Goal: Information Seeking & Learning: Learn about a topic

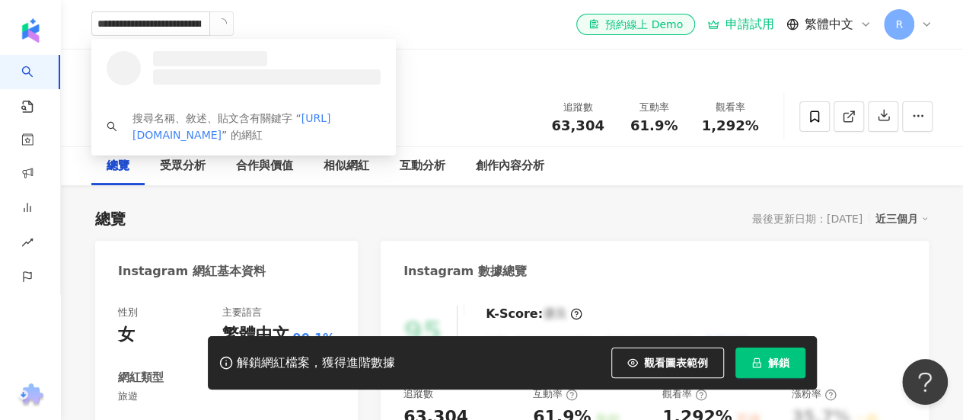
scroll to position [0, 61]
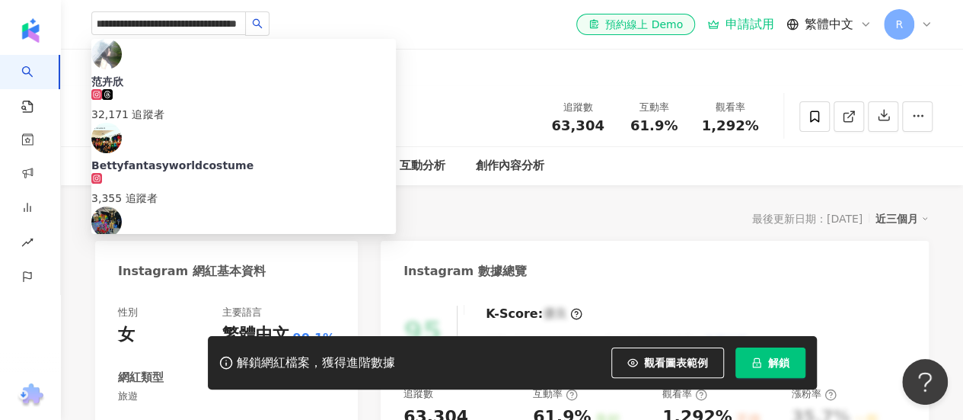
click at [282, 74] on div "范卉欣 32,171 追蹤者" at bounding box center [243, 98] width 305 height 49
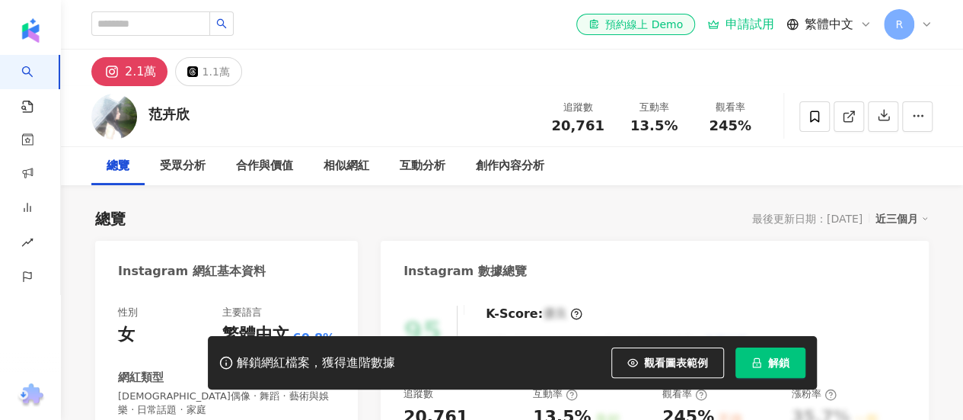
drag, startPoint x: 653, startPoint y: 140, endPoint x: 655, endPoint y: 91, distance: 49.5
click at [636, 110] on div "追蹤數 20,761 互動率 13.5% 觀看率 245%" at bounding box center [654, 116] width 228 height 45
click at [488, 95] on div "范卉欣 追蹤數 20,761 互動率 13.5% 觀看率 245%" at bounding box center [512, 116] width 902 height 60
click at [641, 107] on div "互動率" at bounding box center [654, 107] width 58 height 15
drag, startPoint x: 655, startPoint y: 104, endPoint x: 651, endPoint y: 113, distance: 9.9
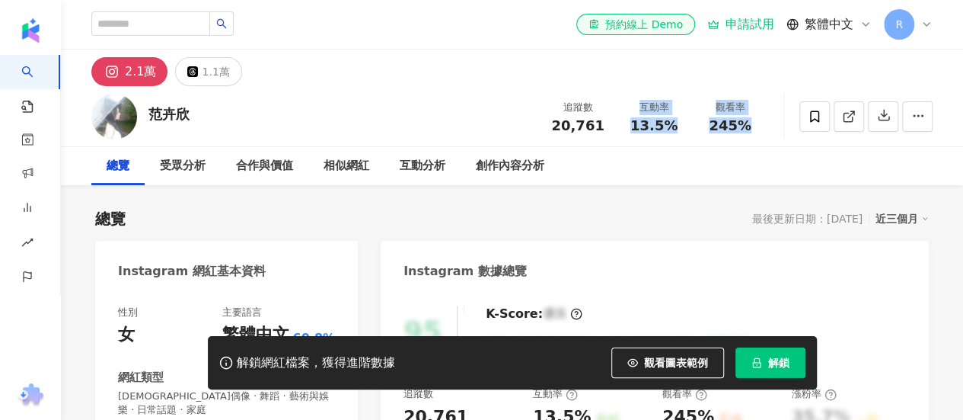
click at [699, 104] on div "追蹤數 20,761 互動率 13.5% 觀看率 245%" at bounding box center [654, 116] width 228 height 45
drag, startPoint x: 651, startPoint y: 113, endPoint x: 503, endPoint y: 96, distance: 149.5
click at [651, 112] on div "互動率" at bounding box center [654, 107] width 58 height 15
click at [631, 98] on div "追蹤數 20,761 互動率 13.5% 觀看率 245%" at bounding box center [654, 116] width 228 height 45
click at [501, 96] on div "范卉欣 追蹤數 20,761 互動率 13.5% 觀看率 245%" at bounding box center [512, 116] width 902 height 60
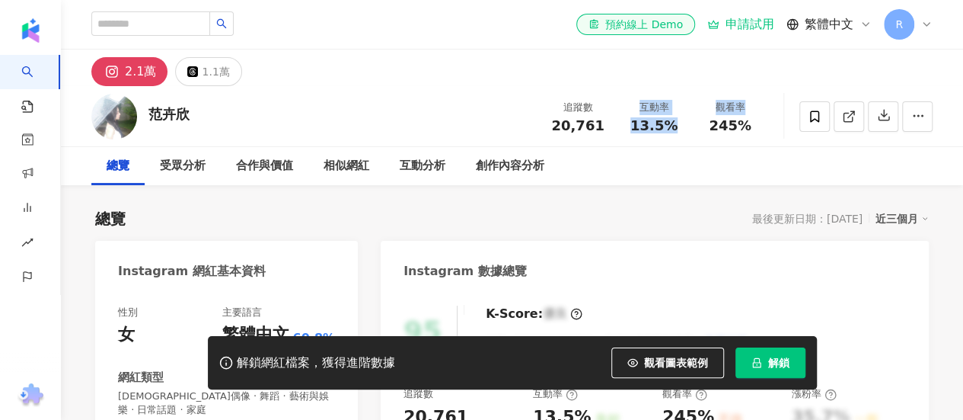
drag, startPoint x: 736, startPoint y: 115, endPoint x: 645, endPoint y: 7, distance: 141.1
click at [751, 126] on div "追蹤數 20,761 互動率 13.5% 觀看率 245%" at bounding box center [654, 116] width 228 height 45
click at [479, 134] on div "范卉欣 追蹤數 20,761 互動率 13.5% 觀看率 245%" at bounding box center [512, 116] width 902 height 60
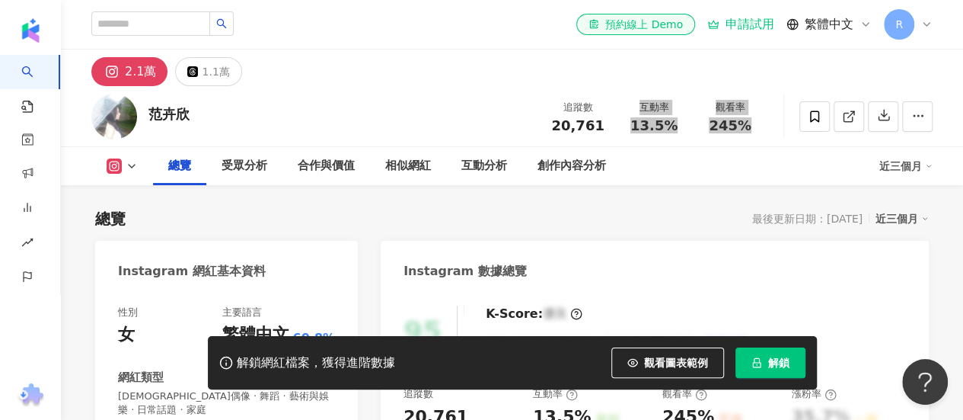
scroll to position [228, 0]
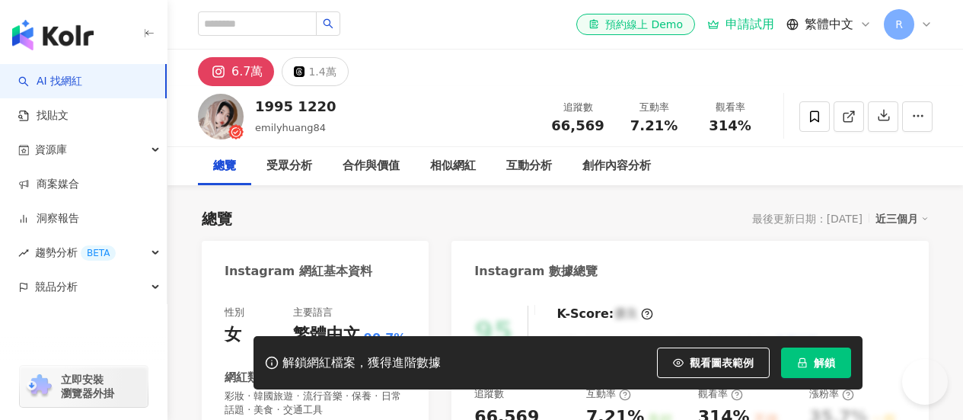
type input "**********"
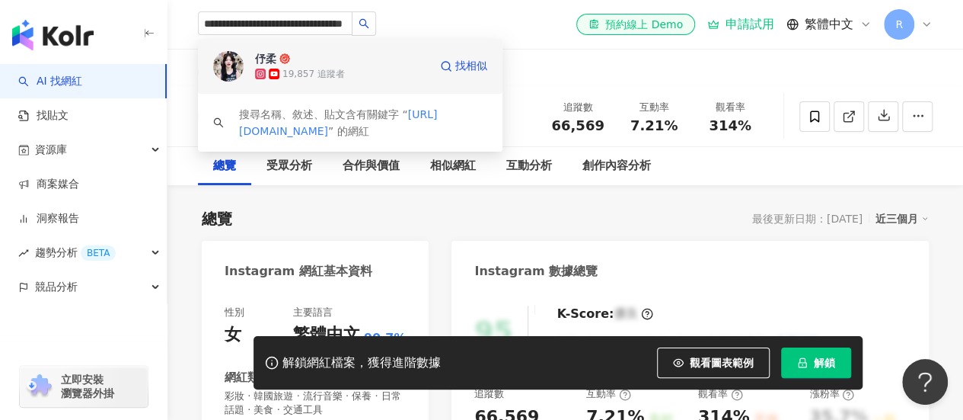
click at [369, 52] on div "伃柔 19,857 追蹤者" at bounding box center [342, 66] width 174 height 30
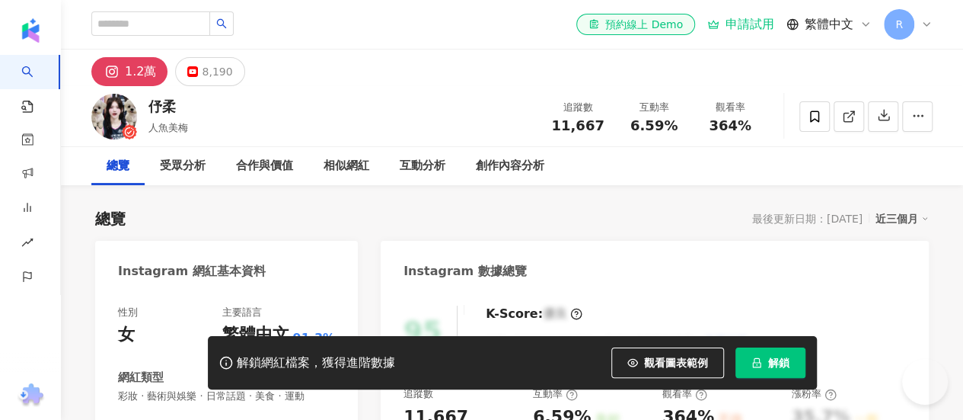
click at [640, 104] on div "追蹤數 11,667 互動率 6.59% 觀看率 364%" at bounding box center [654, 116] width 228 height 45
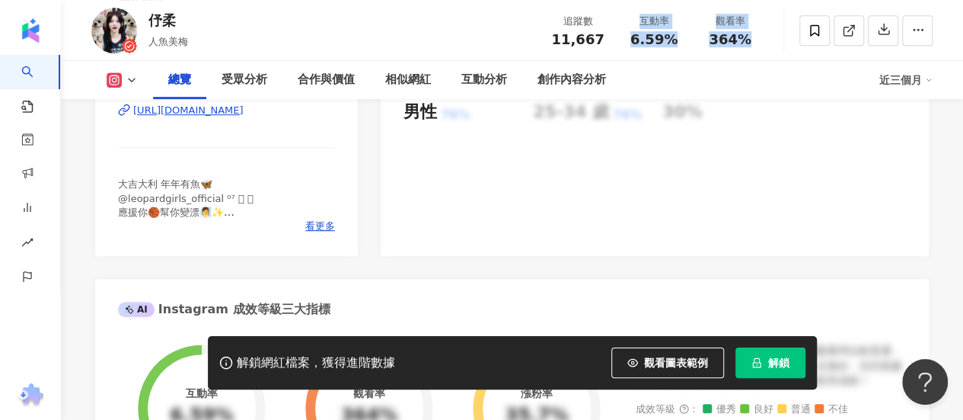
scroll to position [228, 0]
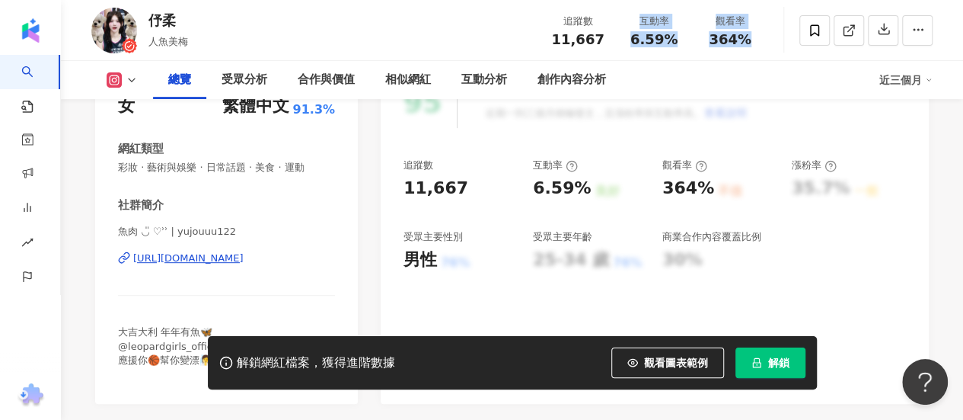
click at [166, 27] on div "伃柔" at bounding box center [169, 20] width 40 height 19
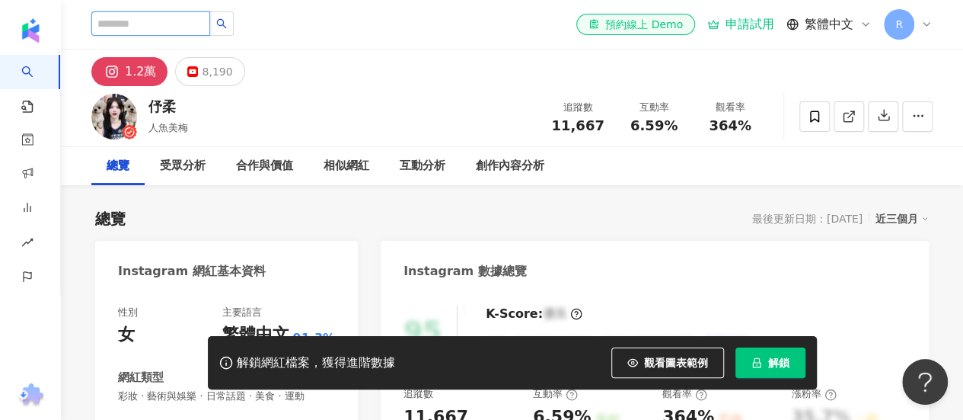
click at [158, 17] on input "search" at bounding box center [150, 23] width 119 height 24
paste input "**********"
type input "**********"
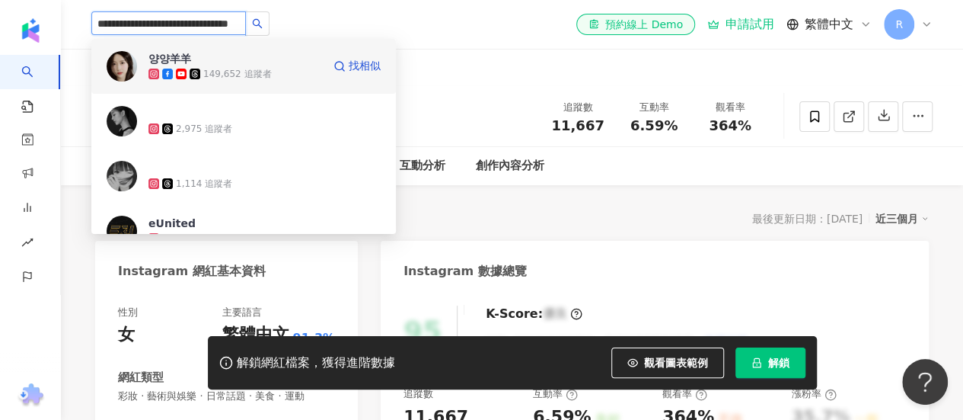
click at [282, 57] on div "양양羊羊 149,652 追蹤者" at bounding box center [236, 66] width 174 height 30
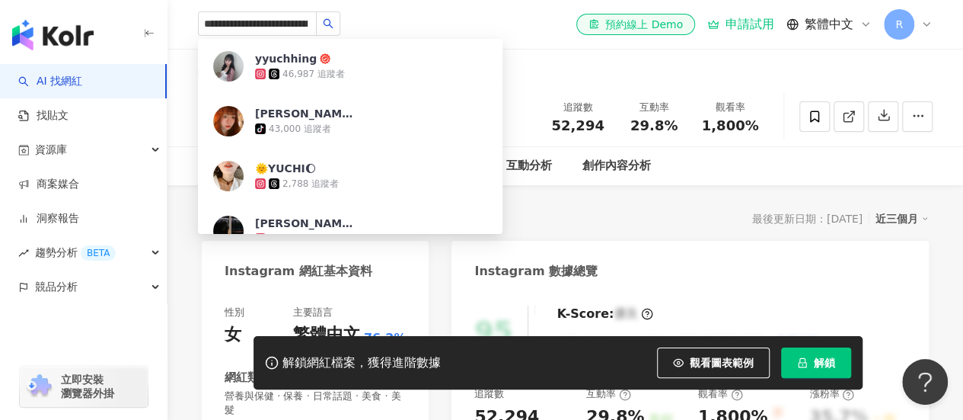
scroll to position [0, 59]
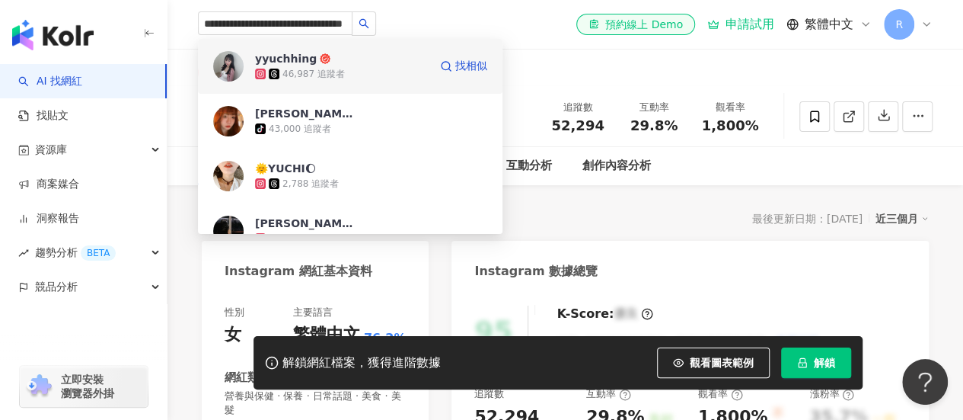
click at [379, 68] on div "46,987 追蹤者" at bounding box center [342, 73] width 174 height 15
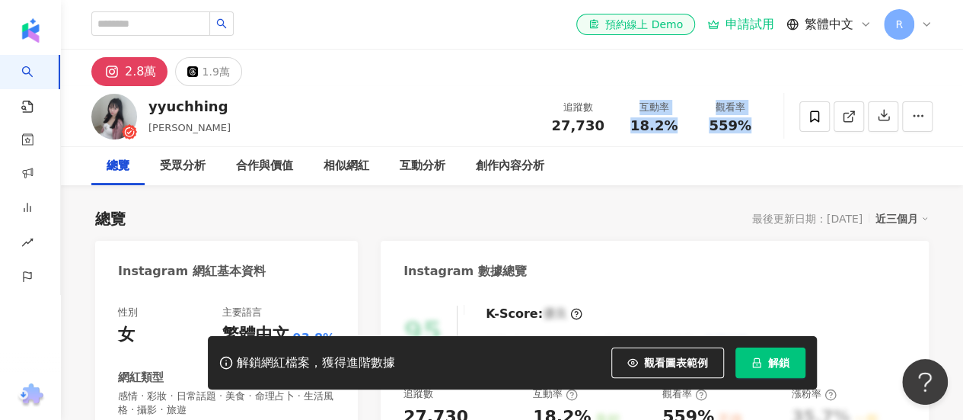
drag, startPoint x: 793, startPoint y: 123, endPoint x: 638, endPoint y: 105, distance: 155.7
click at [638, 105] on div "yyuchhing 翁于晴 追蹤數 27,730 互動率 18.2% 觀看率 559%" at bounding box center [512, 116] width 902 height 60
copy div "互動率 18.2% 觀看率 559%"
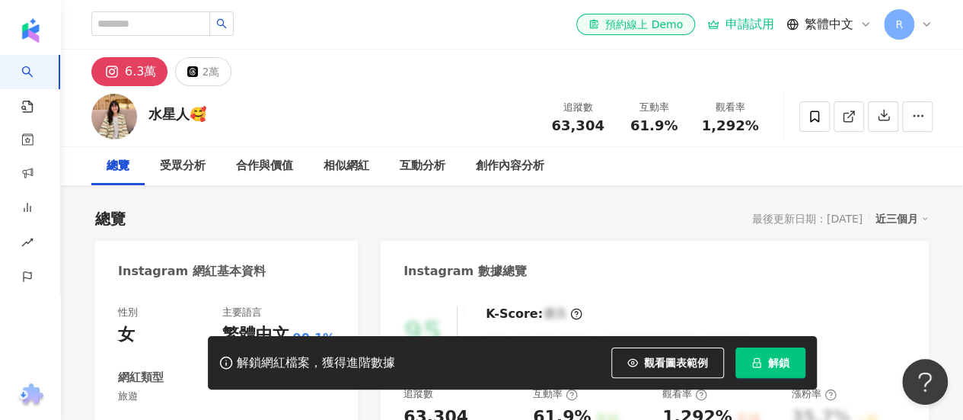
type input "**********"
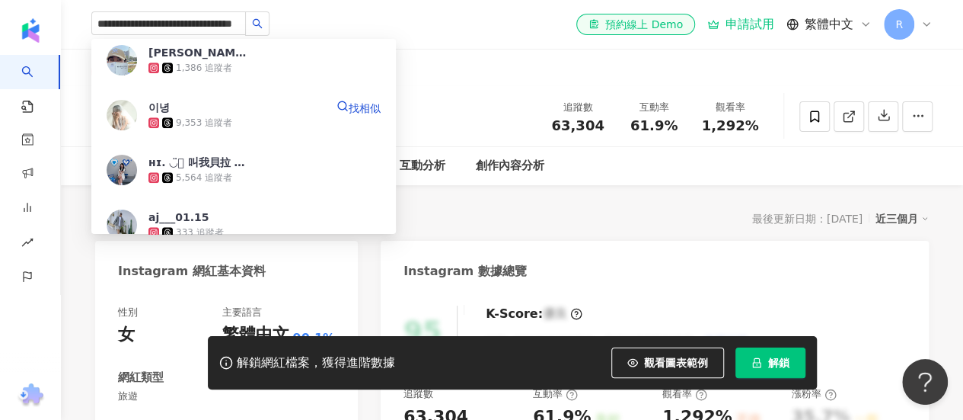
scroll to position [914, 0]
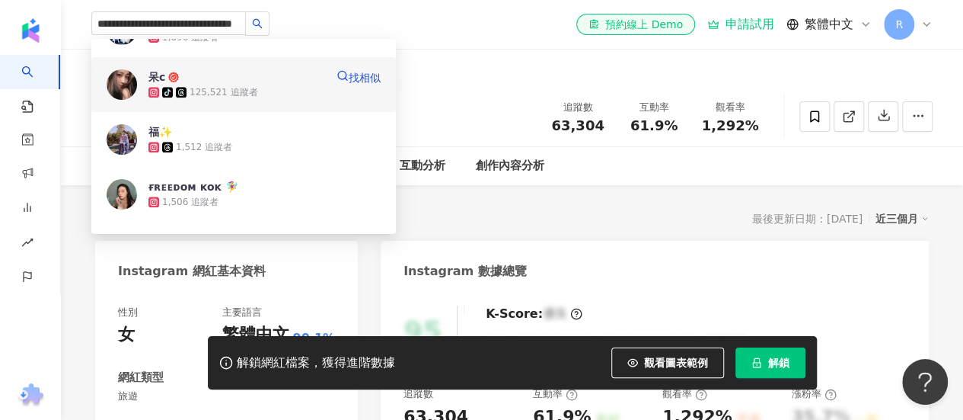
click at [201, 84] on span "呆c" at bounding box center [198, 76] width 99 height 15
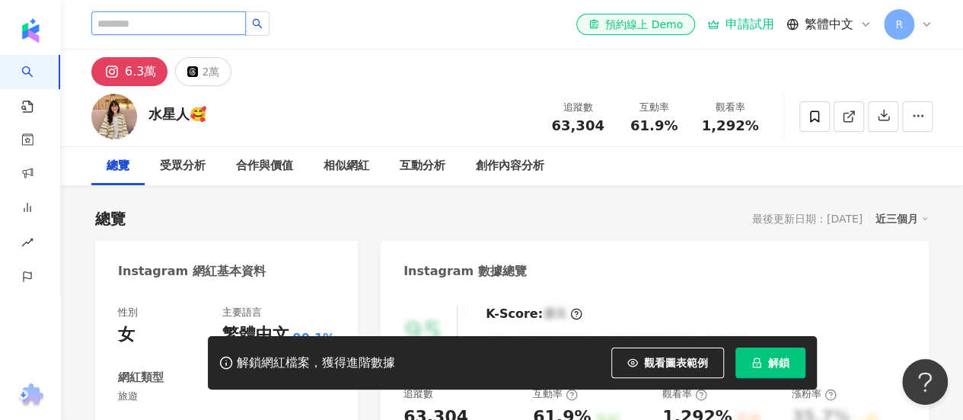
scroll to position [0, 0]
click at [168, 30] on input "search" at bounding box center [168, 23] width 155 height 24
paste input "**********"
type input "**********"
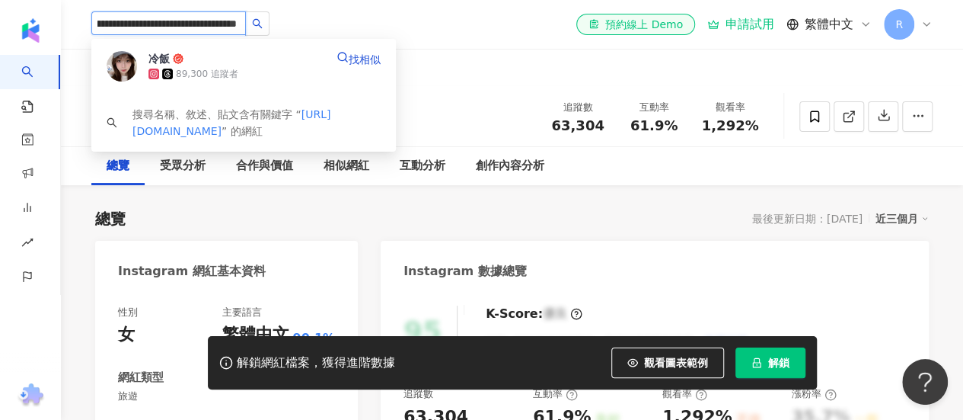
click at [270, 65] on div "冷飯 89,300 追蹤者" at bounding box center [237, 66] width 177 height 30
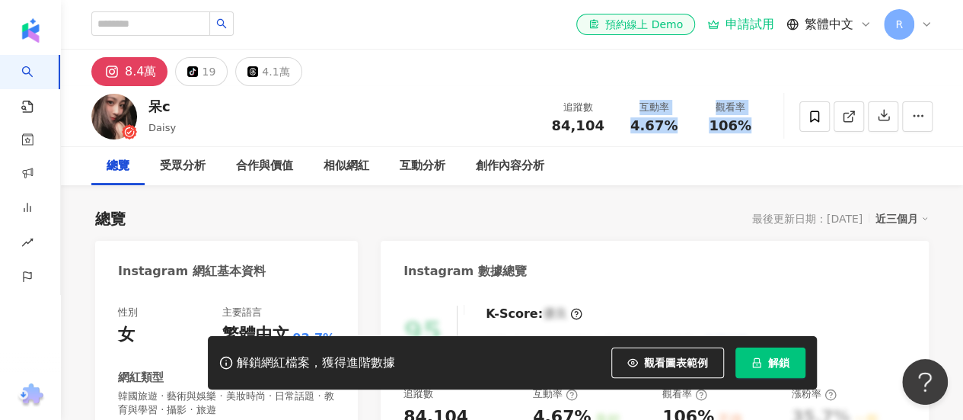
drag, startPoint x: 629, startPoint y: 97, endPoint x: 750, endPoint y: 135, distance: 126.9
click at [750, 135] on div "追蹤數 84,104 互動率 4.67% 觀看率 106%" at bounding box center [654, 116] width 228 height 45
copy div "互動率 4.67% 觀看率 106%"
click at [155, 22] on input "search" at bounding box center [150, 23] width 119 height 24
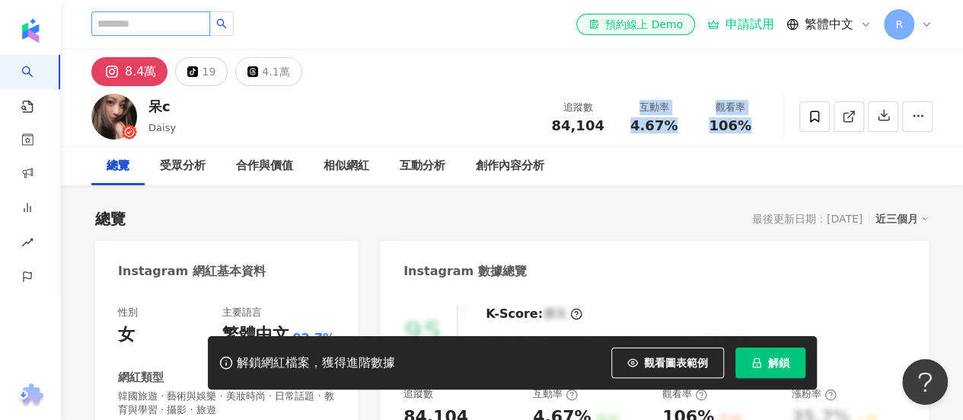
paste input "**********"
type input "**********"
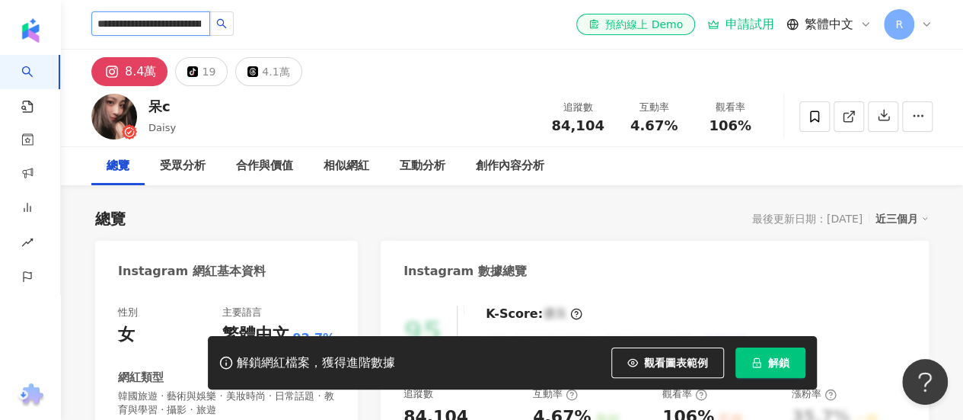
scroll to position [0, 78]
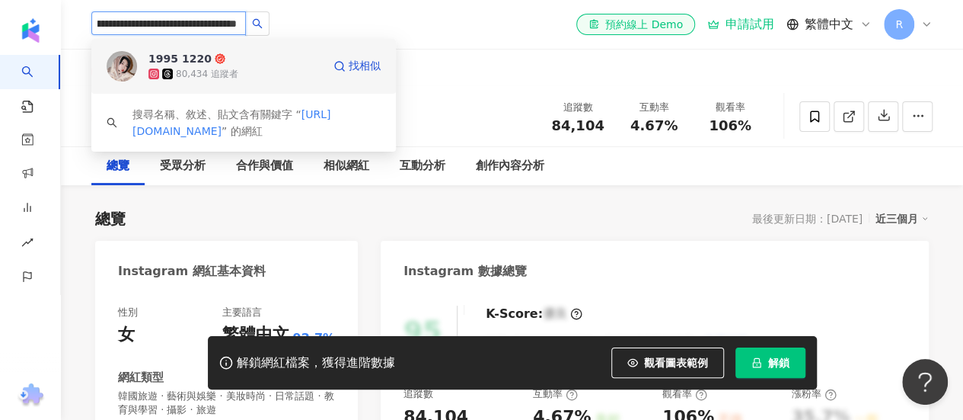
click at [259, 53] on div "1995 1220 80,434 追蹤者" at bounding box center [236, 66] width 174 height 30
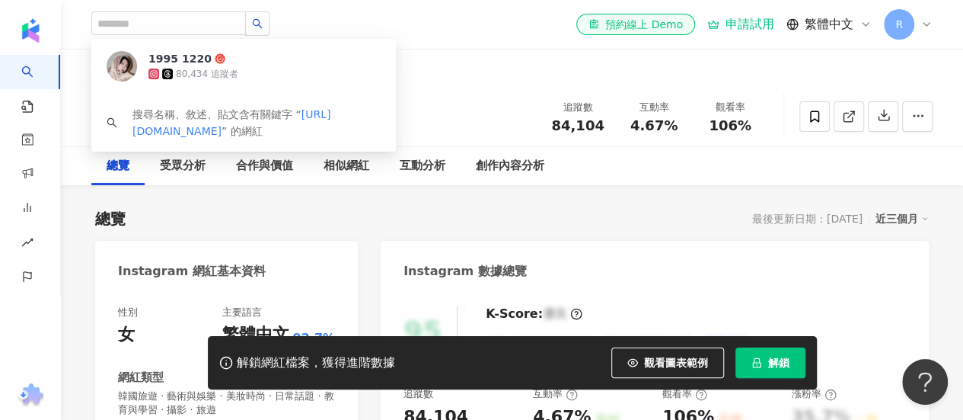
click at [175, 69] on button "tiktok-icon 19" at bounding box center [201, 71] width 53 height 29
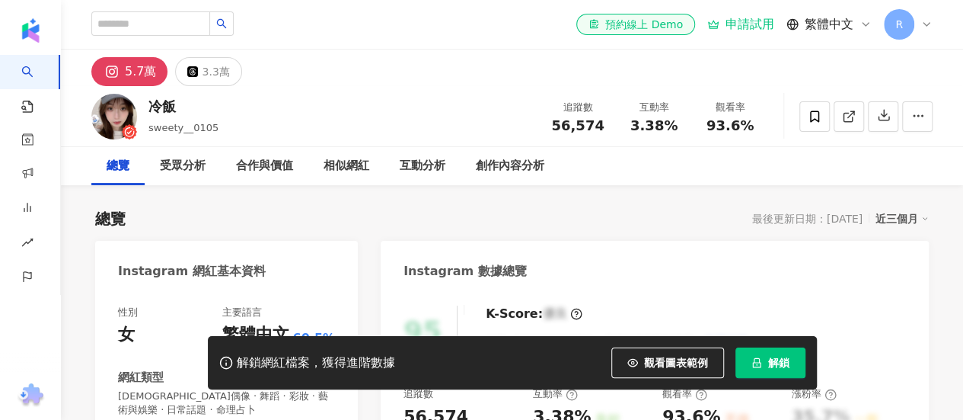
drag, startPoint x: 637, startPoint y: 104, endPoint x: 641, endPoint y: 4, distance: 99.9
click at [645, 106] on div "追蹤數 56,574 互動率 3.38% 觀看率 93.6%" at bounding box center [654, 116] width 228 height 45
click at [210, 25] on input "search" at bounding box center [150, 23] width 119 height 24
paste input "**********"
type input "**********"
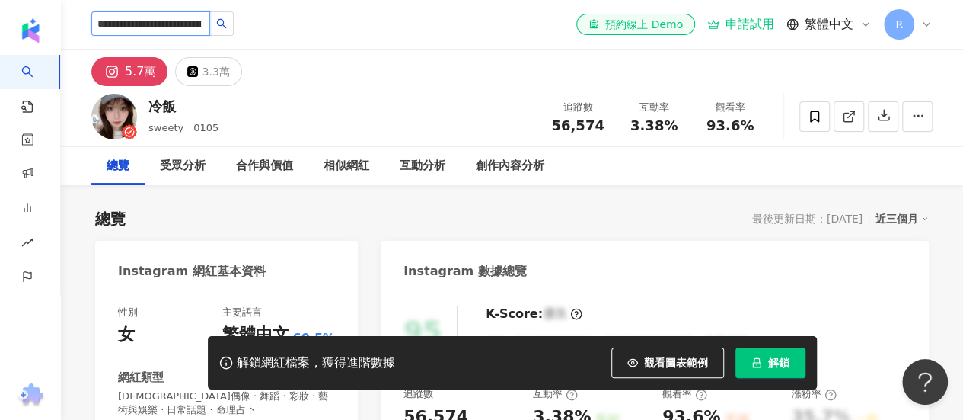
scroll to position [0, 78]
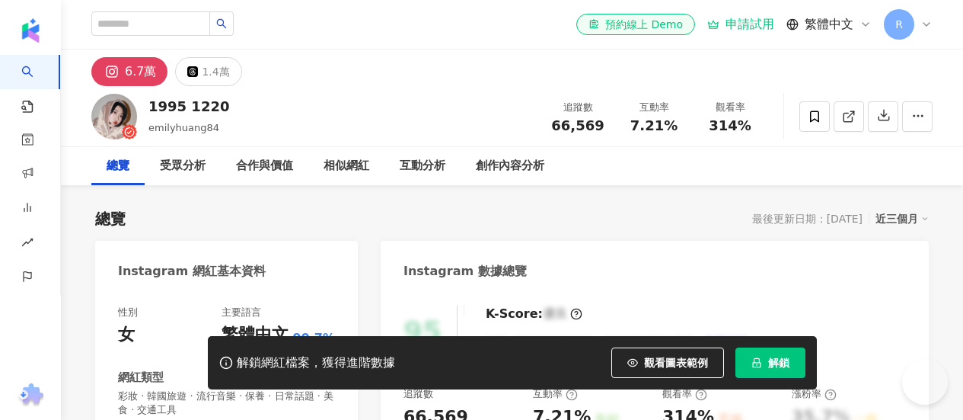
click at [382, 92] on div "1995 1220 emilyhuang84 追蹤數 66,569 互動率 7.21% 觀看率 314%" at bounding box center [512, 116] width 902 height 60
click at [641, 107] on div "追蹤數 66,569 互動率 7.21% 觀看率 314%" at bounding box center [654, 116] width 228 height 45
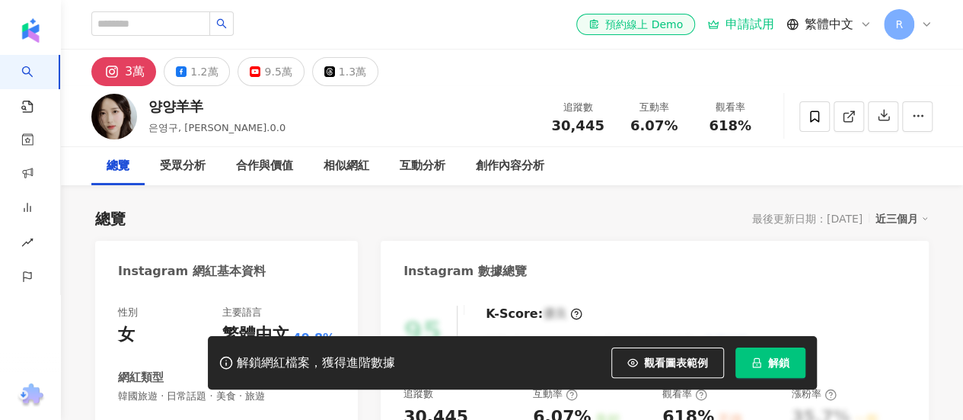
click at [641, 104] on div "양양羊羊 은영구, eun.0.0 追蹤數 30,445 互動率 6.07% 觀看率 618%" at bounding box center [512, 116] width 902 height 60
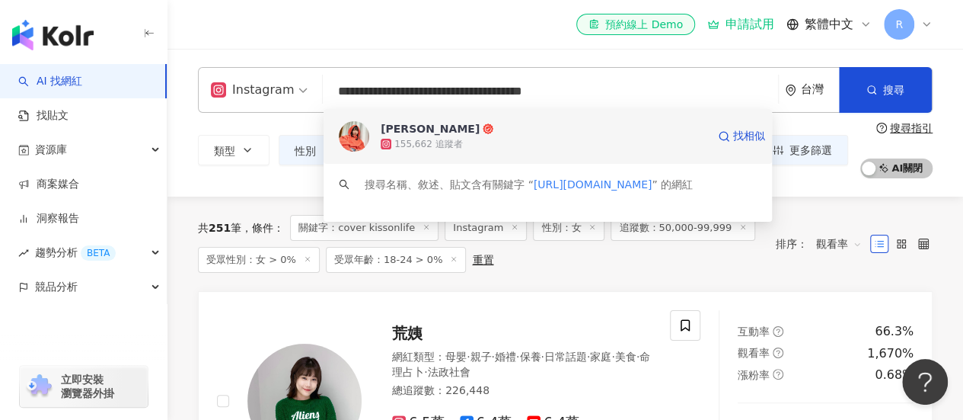
click at [497, 139] on div "155,662 追蹤者" at bounding box center [544, 143] width 326 height 15
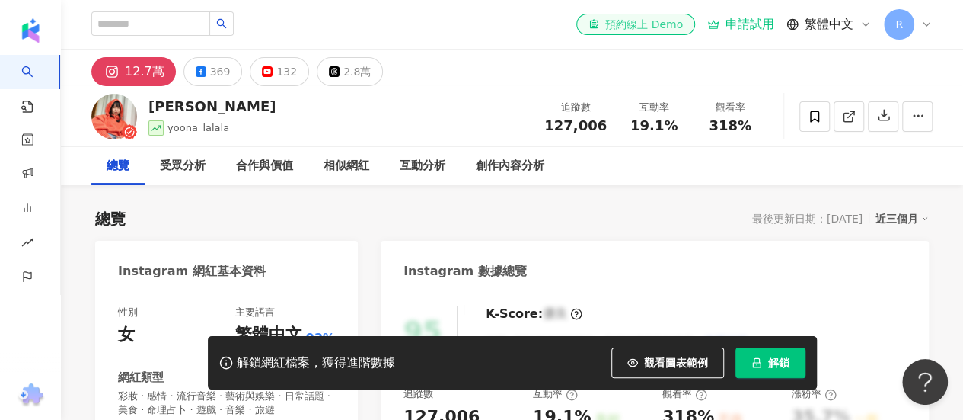
drag, startPoint x: 743, startPoint y: 129, endPoint x: 647, endPoint y: 33, distance: 136.2
click at [641, 106] on div "追蹤數 127,006 互動率 19.1% 觀看率 318%" at bounding box center [651, 116] width 233 height 45
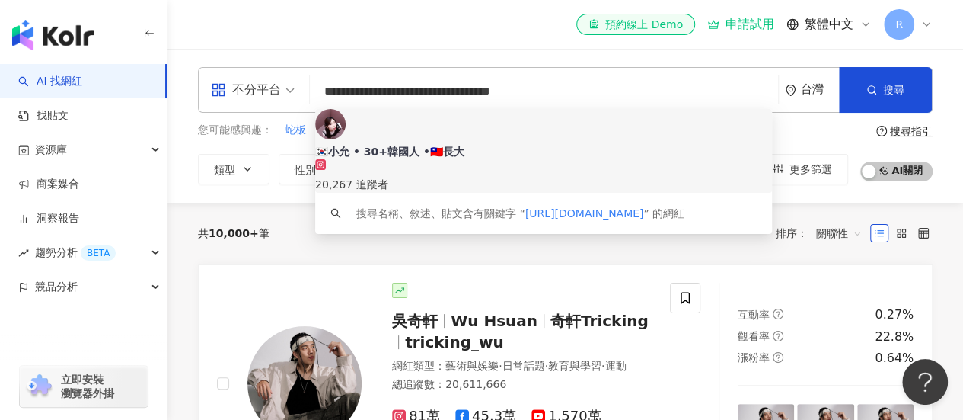
click at [516, 159] on div "20,267 追蹤者" at bounding box center [543, 176] width 457 height 34
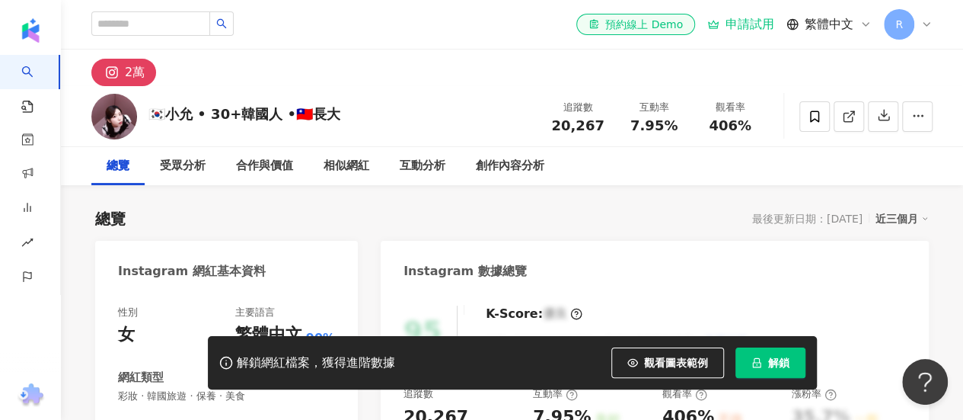
click at [641, 107] on div "🇰🇷小允 • 30+[DEMOGRAPHIC_DATA]人 •🇹🇼長大 追蹤數 20,267 互動率 7.95% 觀看率 406%" at bounding box center [512, 116] width 902 height 60
